Goal: Navigation & Orientation: Find specific page/section

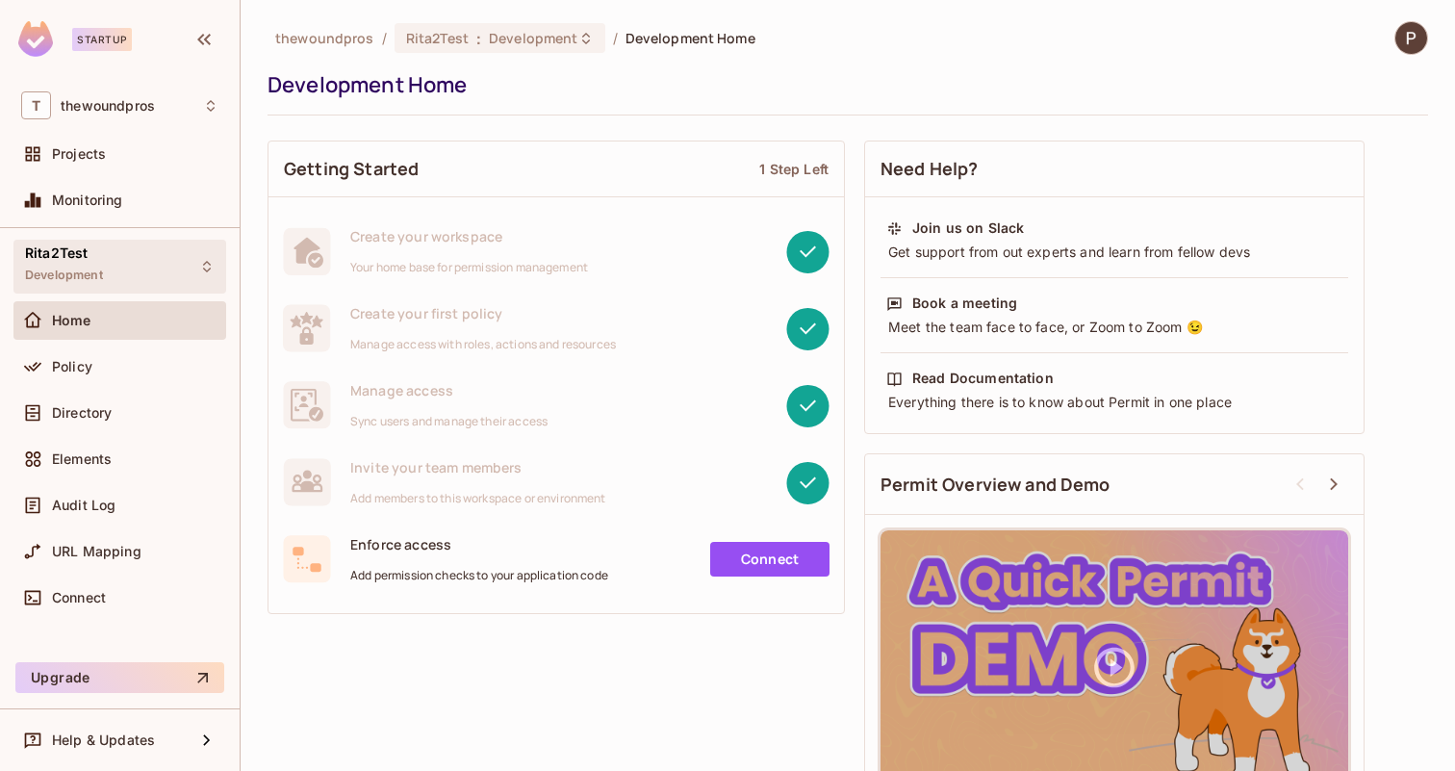
click at [209, 263] on icon at bounding box center [207, 267] width 8 height 12
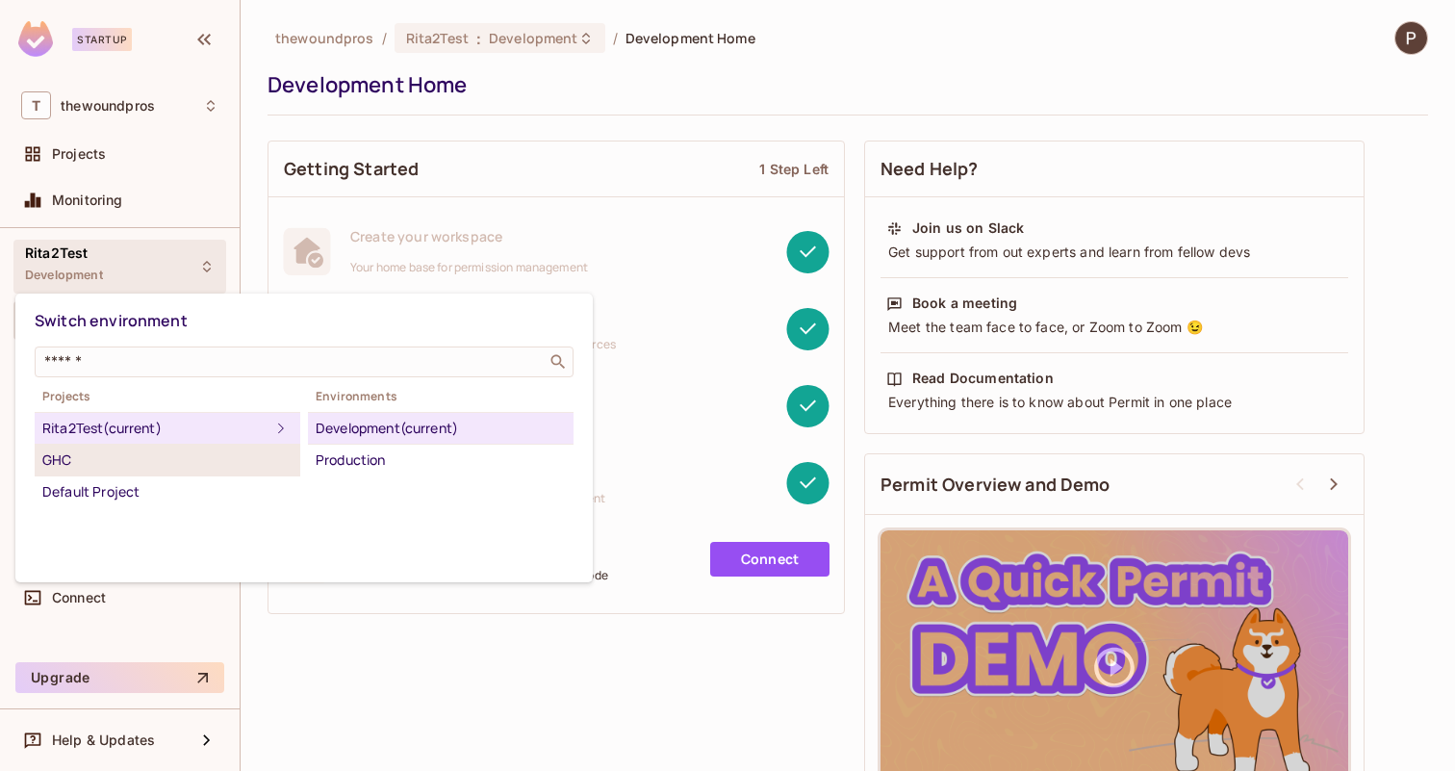
click at [137, 458] on div "GHC" at bounding box center [167, 459] width 250 height 23
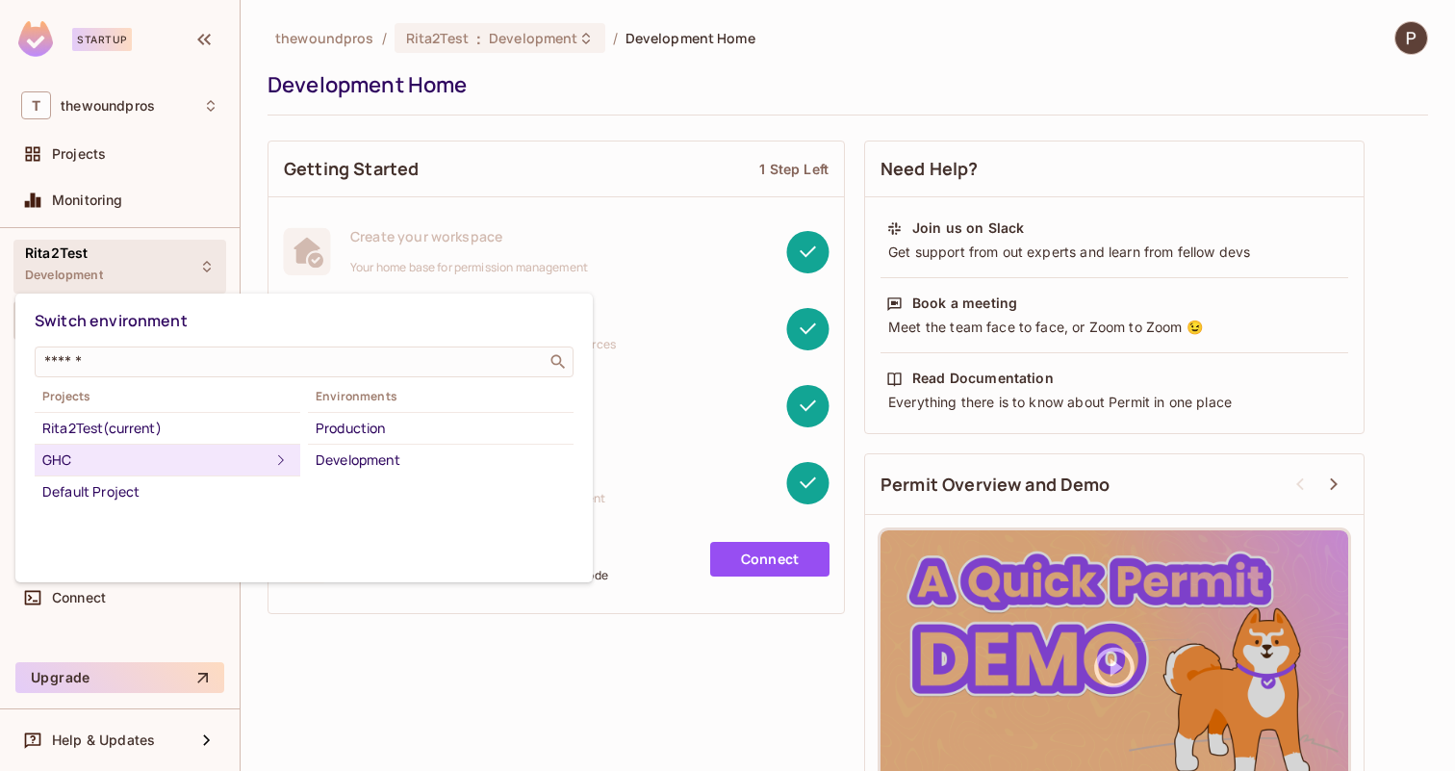
click at [192, 266] on div at bounding box center [727, 385] width 1455 height 771
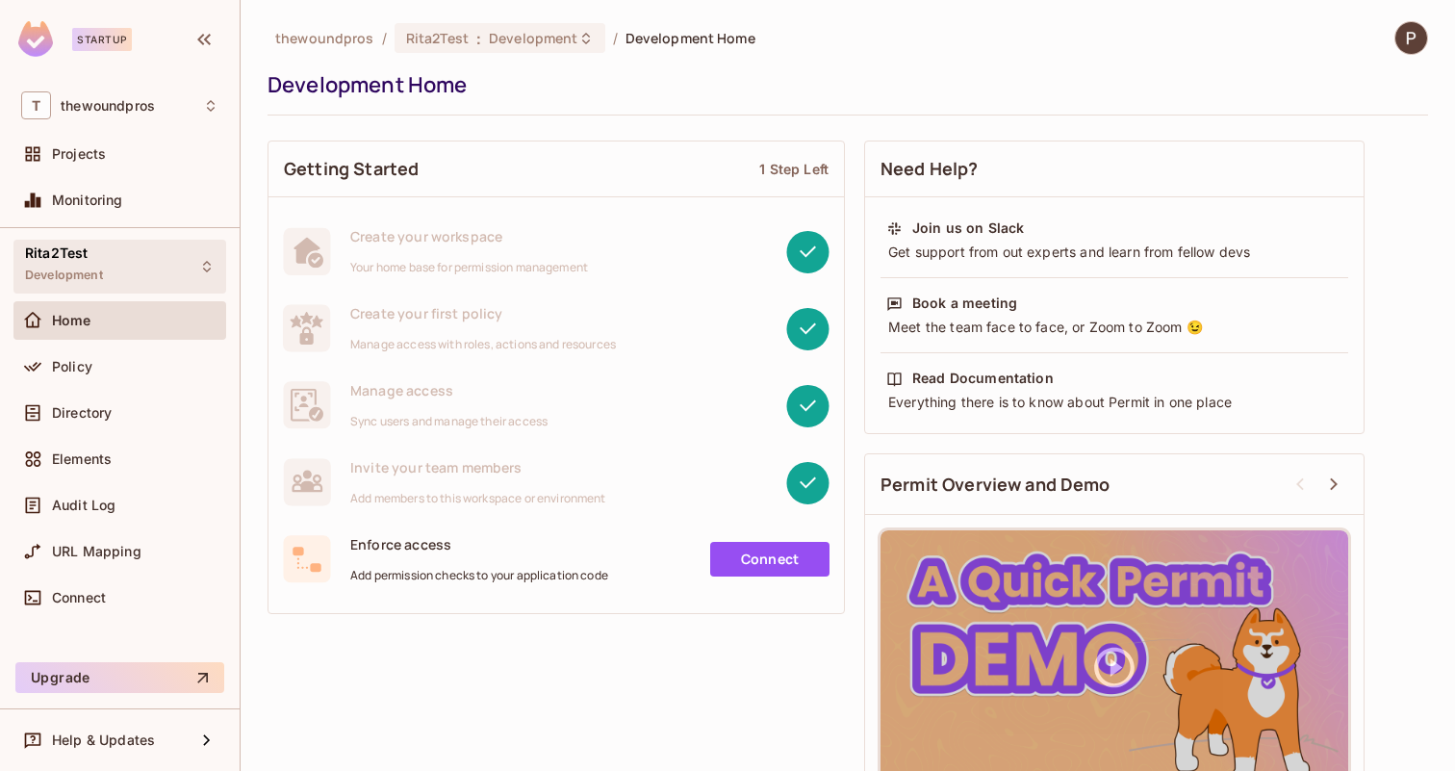
click at [201, 266] on icon at bounding box center [206, 266] width 15 height 15
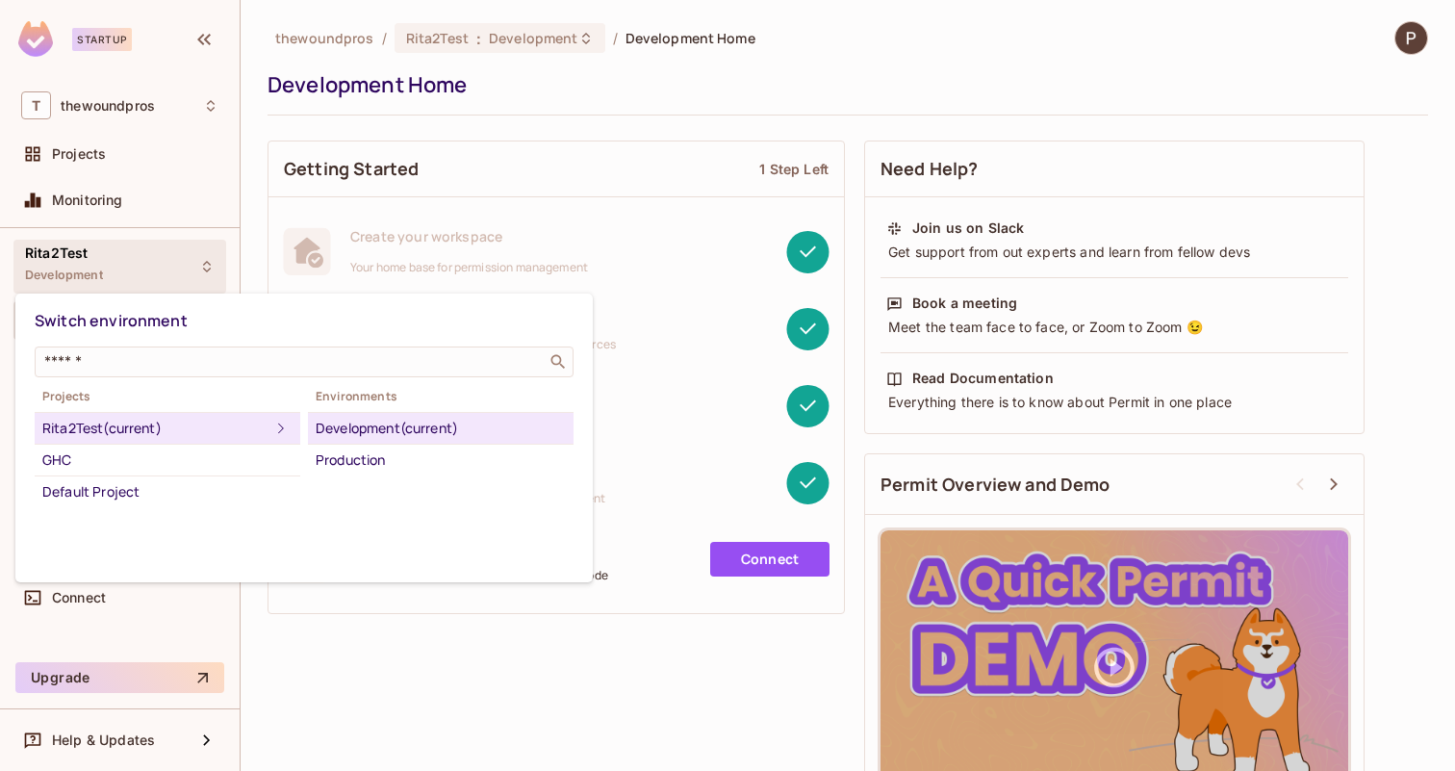
click at [116, 428] on div "Rita2Test (current)" at bounding box center [155, 428] width 227 height 23
click at [323, 460] on div "Production" at bounding box center [441, 459] width 250 height 23
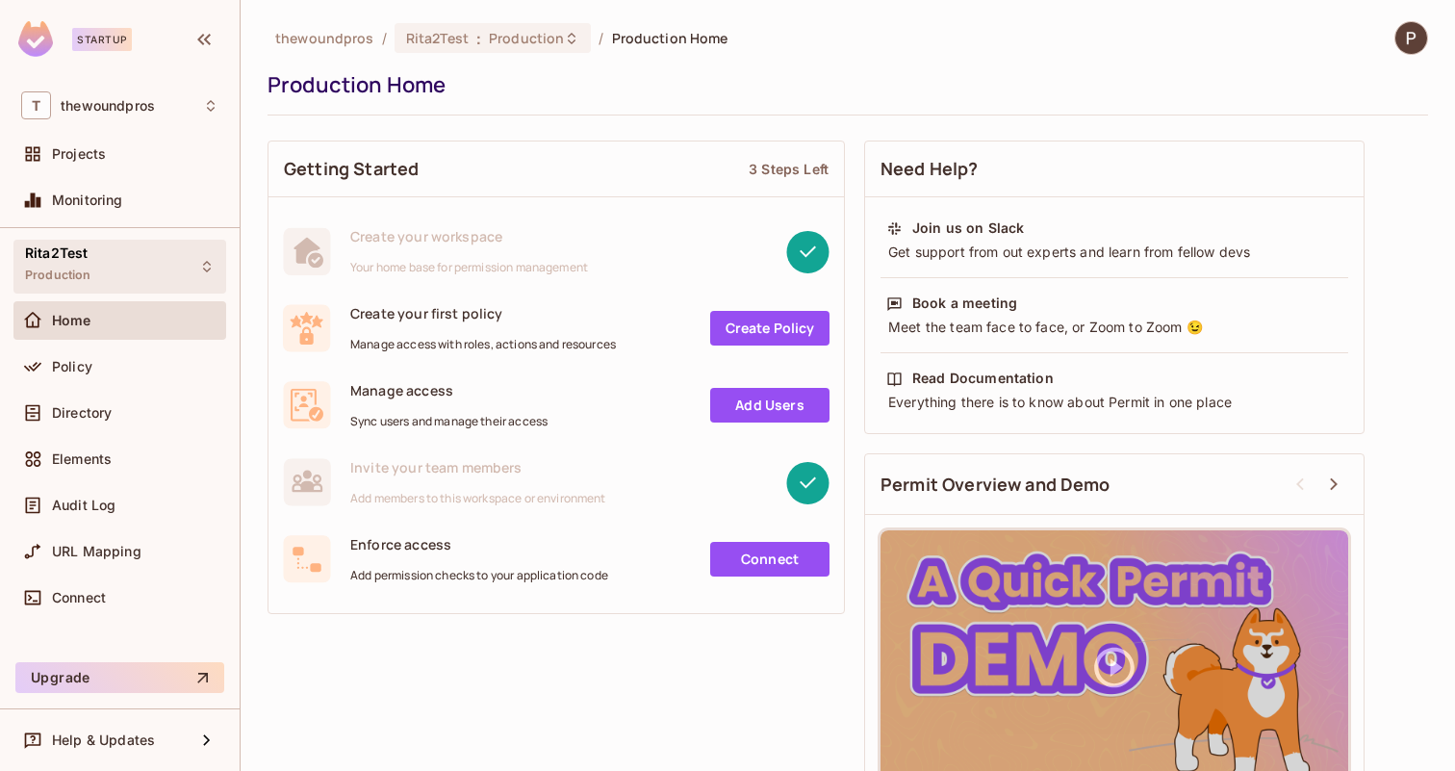
click at [190, 266] on div "Rita2Test Production" at bounding box center [119, 266] width 213 height 53
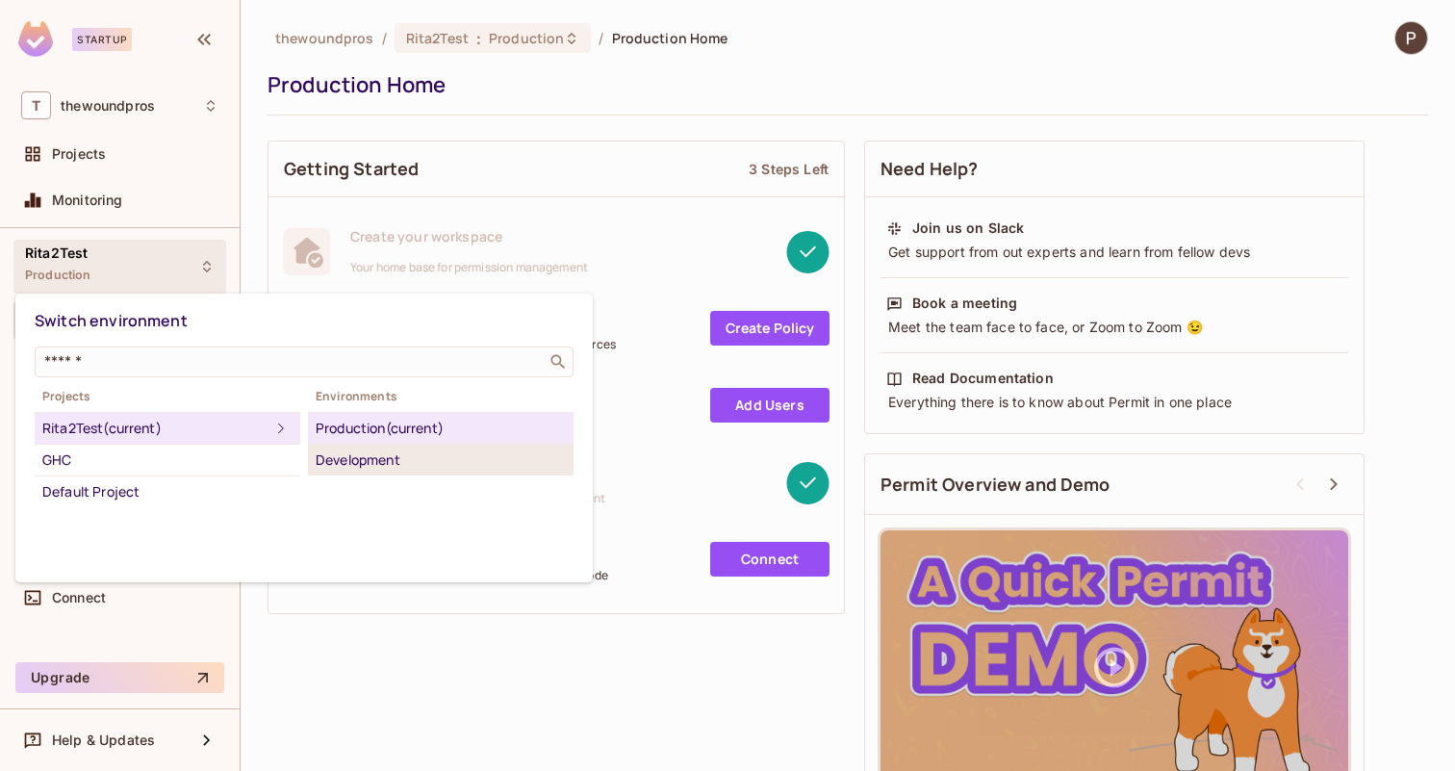
click at [355, 464] on div "Development" at bounding box center [441, 459] width 250 height 23
